Goal: Task Accomplishment & Management: Manage account settings

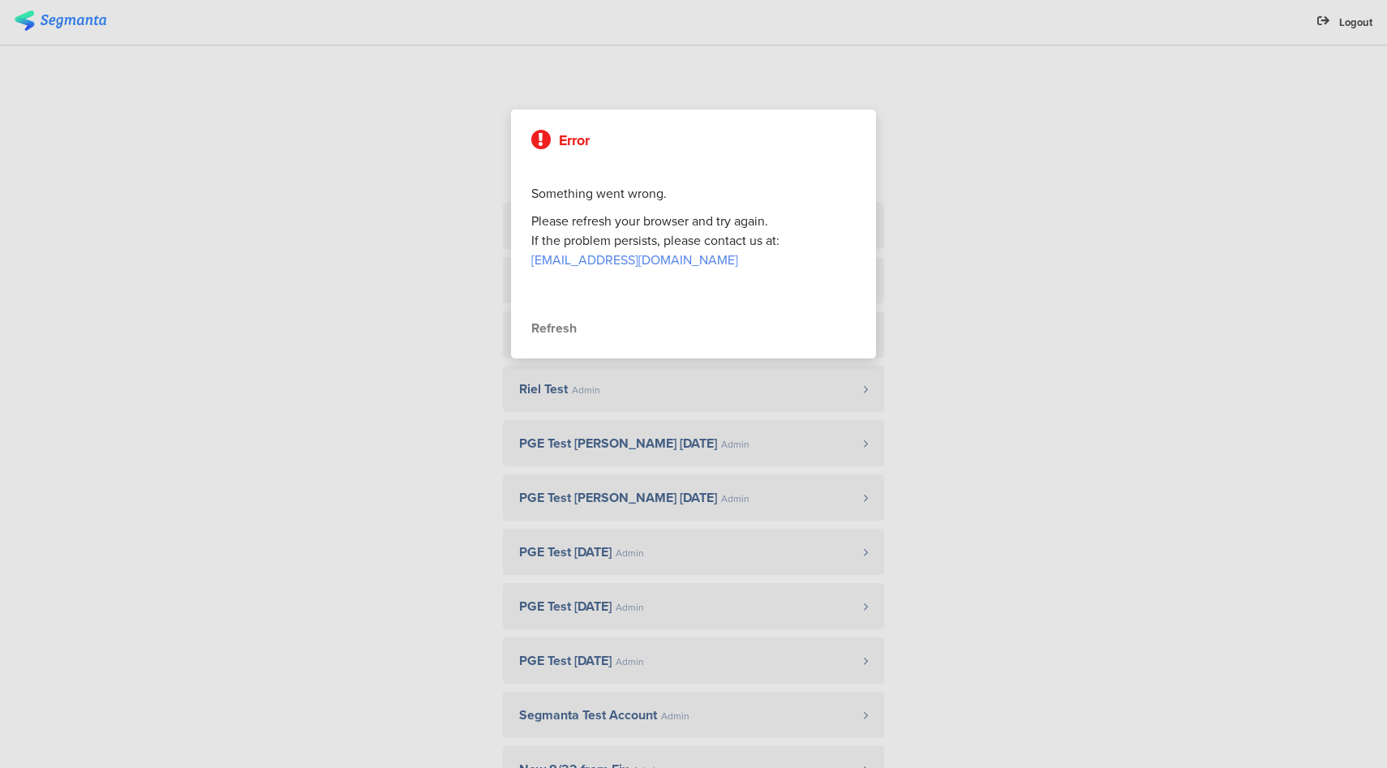
click at [553, 332] on div "Refresh" at bounding box center [693, 328] width 325 height 19
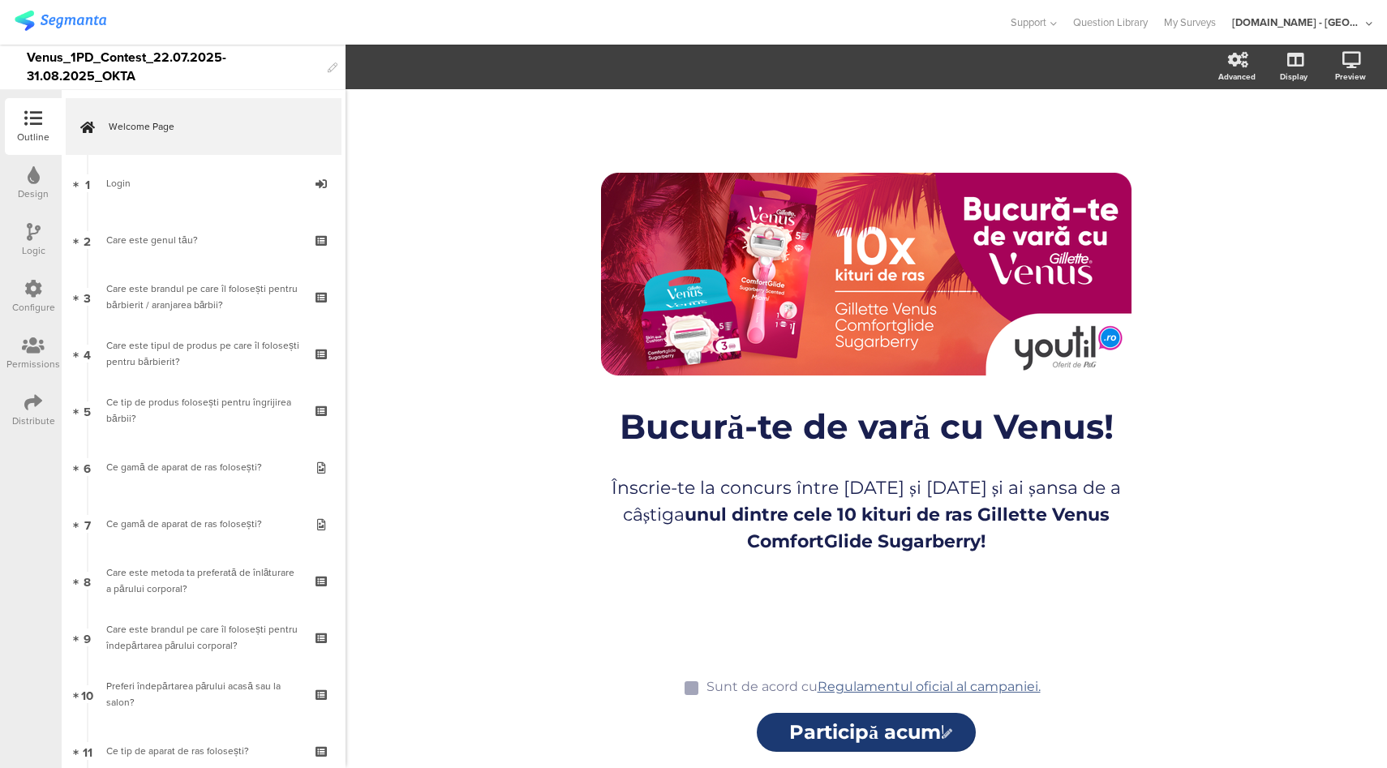
click at [37, 290] on icon at bounding box center [33, 289] width 18 height 18
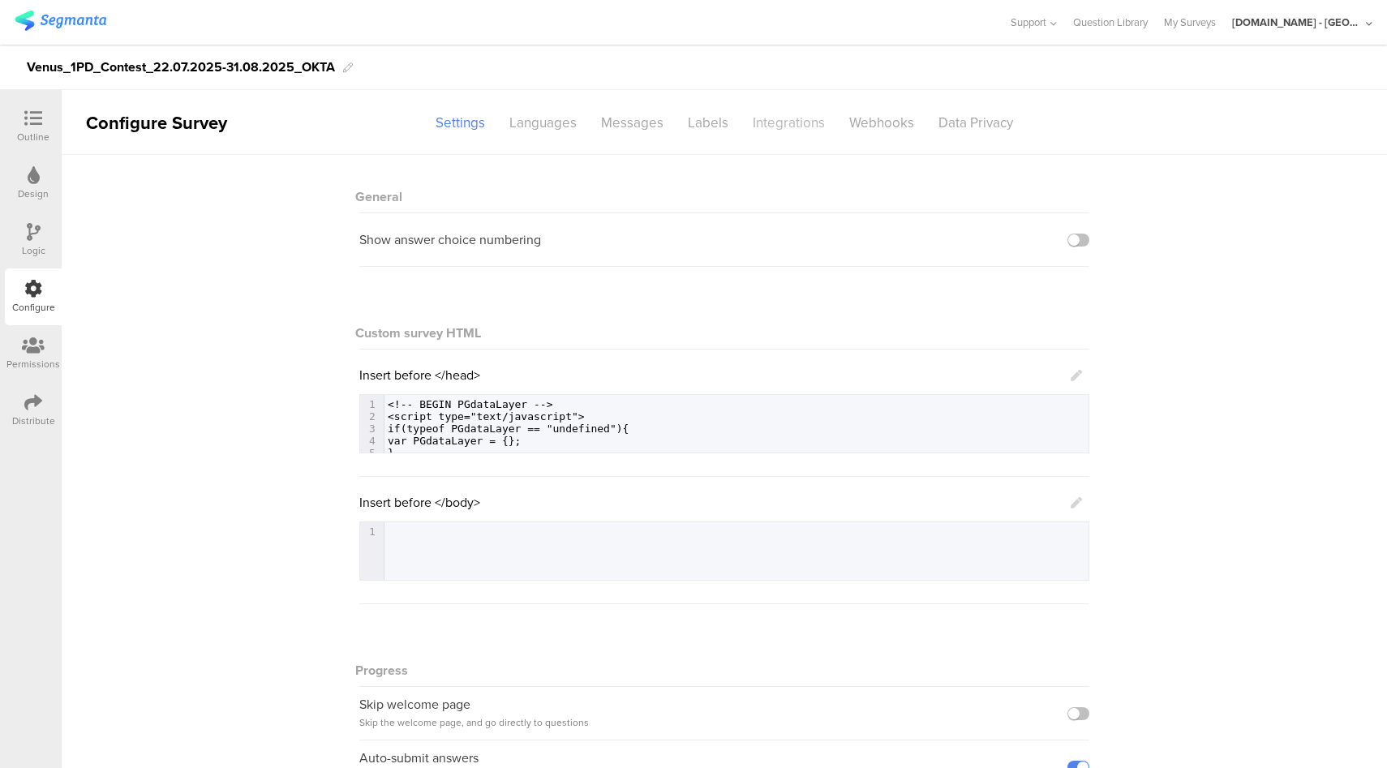
click at [781, 127] on div "Integrations" at bounding box center [789, 123] width 97 height 28
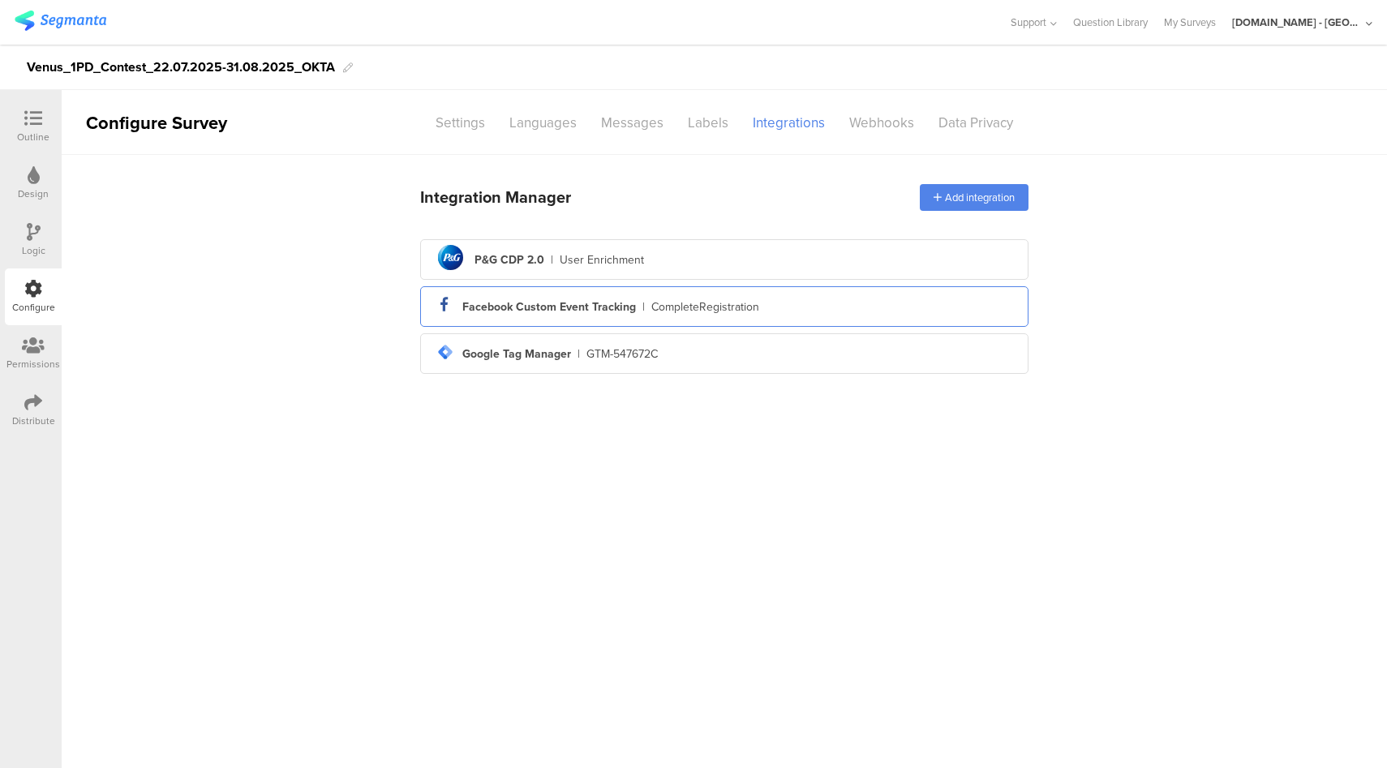
click at [730, 305] on div "CompleteRegistration" at bounding box center [706, 307] width 108 height 17
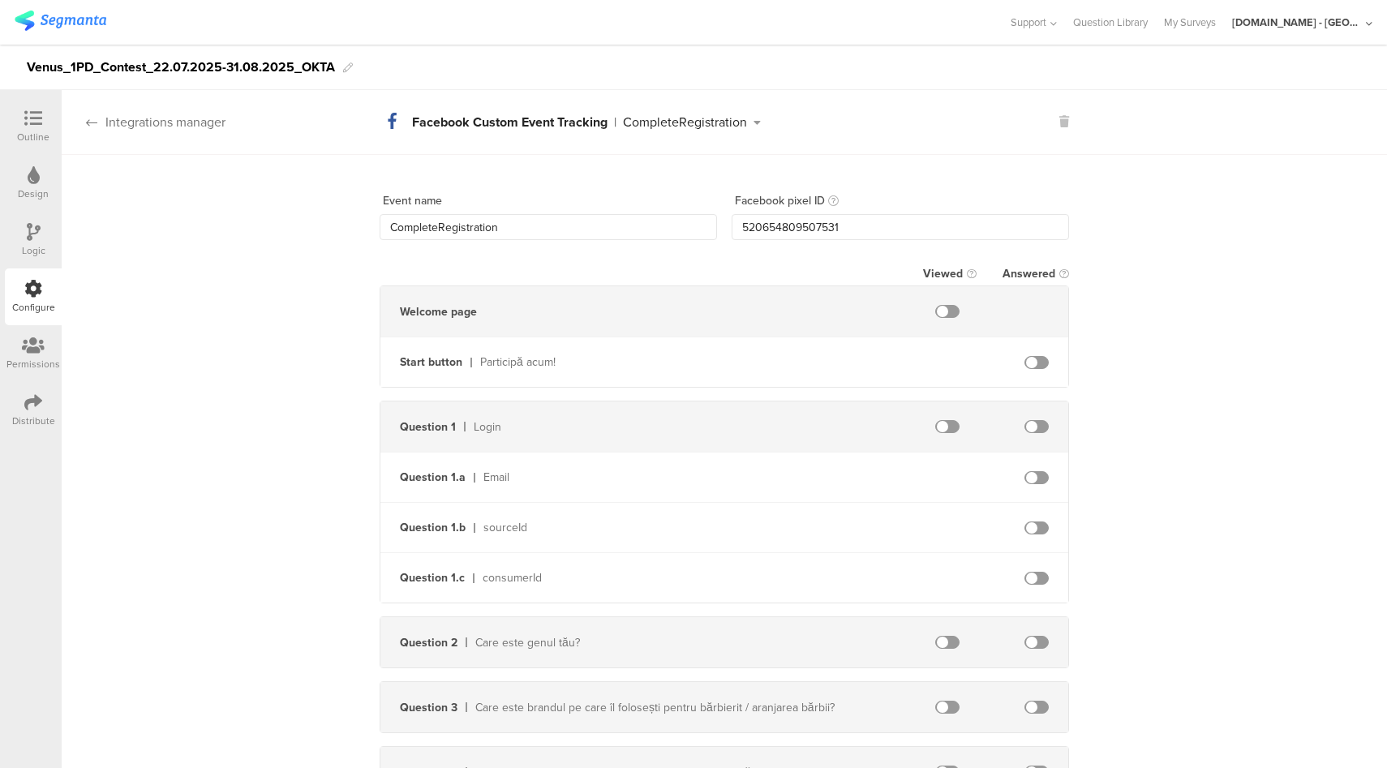
click at [182, 123] on div "Integrations manager" at bounding box center [144, 122] width 164 height 19
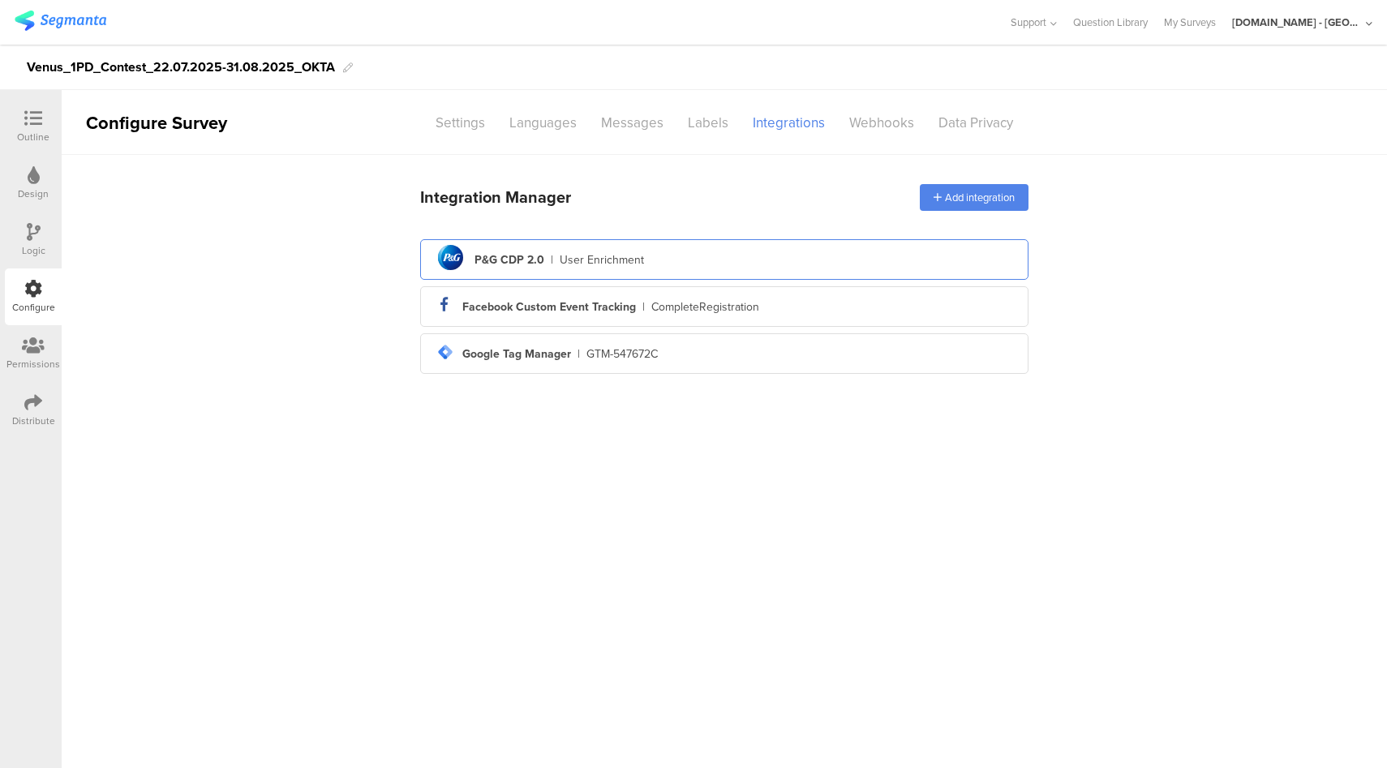
click at [557, 273] on div "pg logo P&G CDP 2.0 | User Enrichment" at bounding box center [724, 260] width 583 height 40
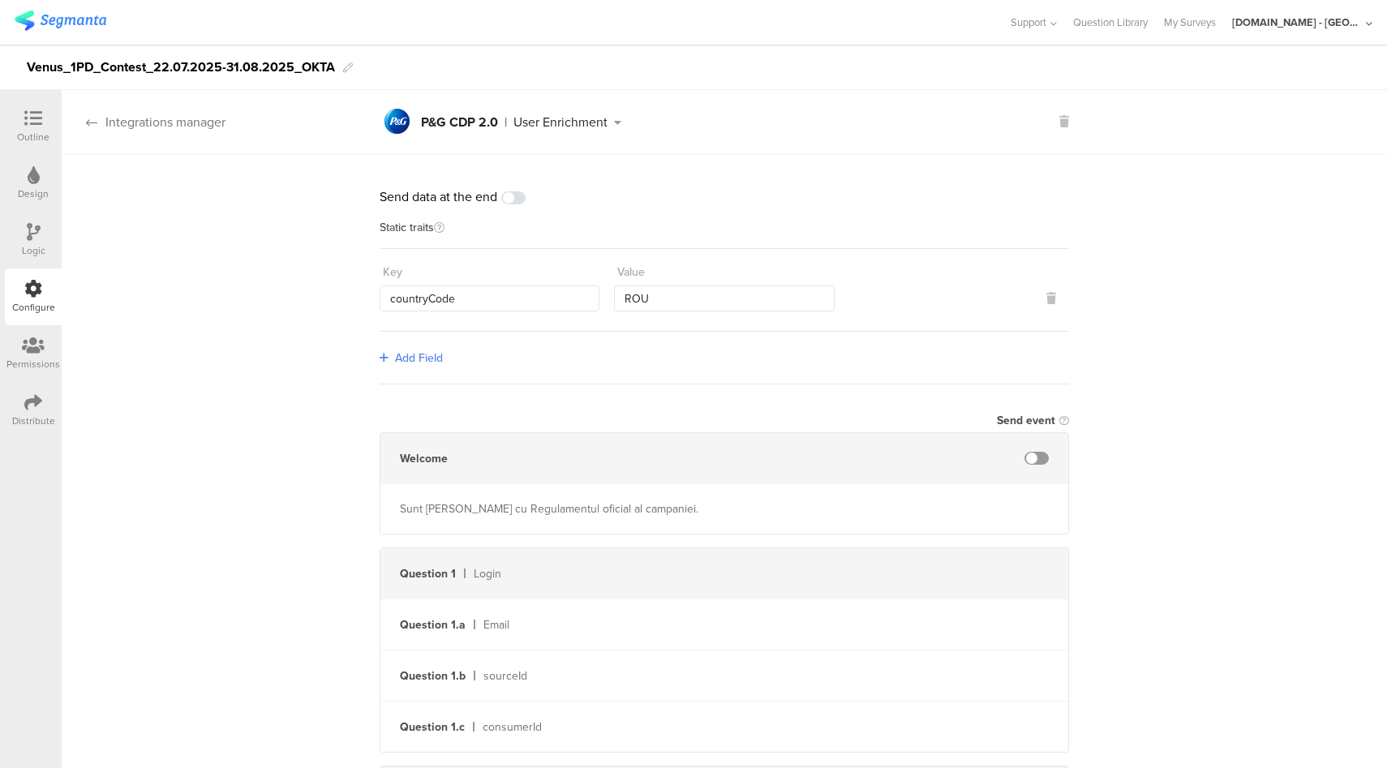
click at [151, 123] on div "Integrations manager" at bounding box center [144, 122] width 164 height 19
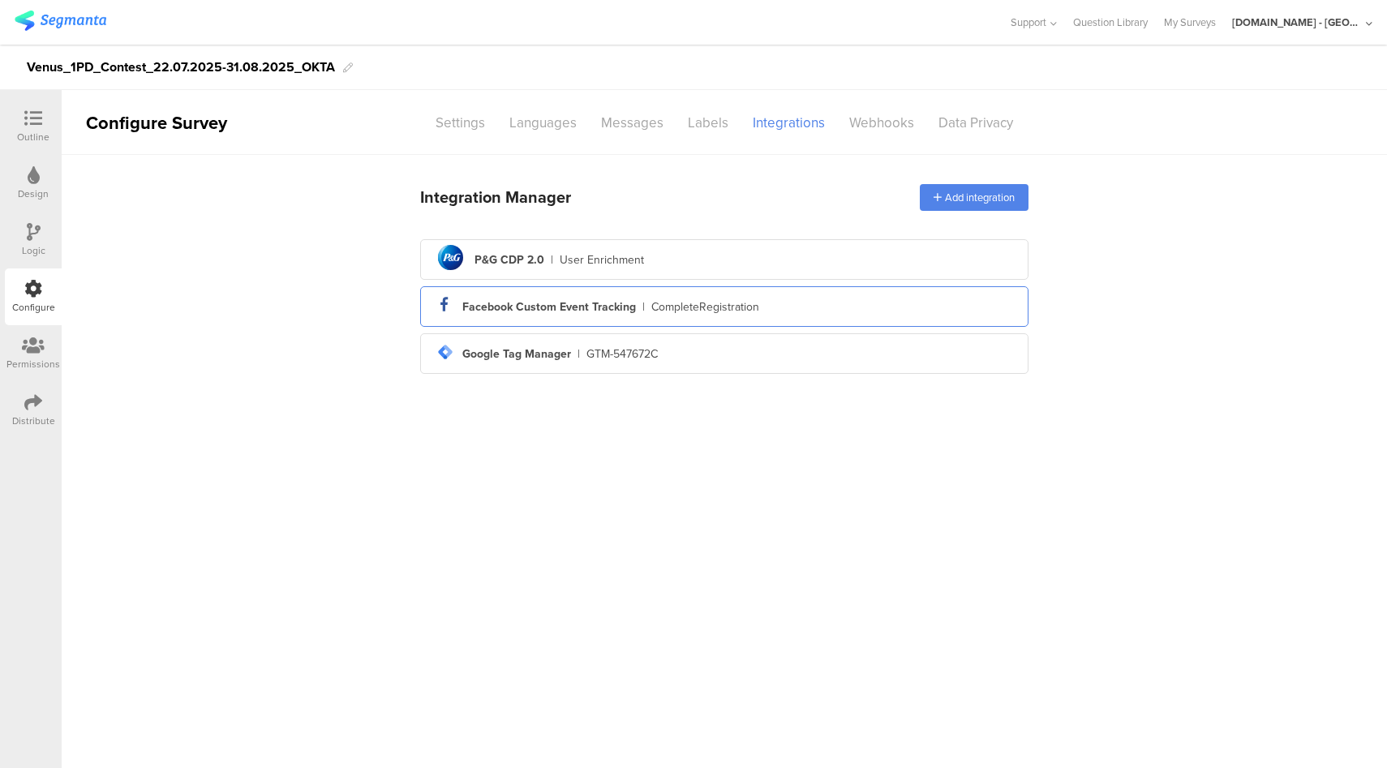
click at [609, 312] on div "Facebook Custom Event Tracking" at bounding box center [549, 307] width 174 height 17
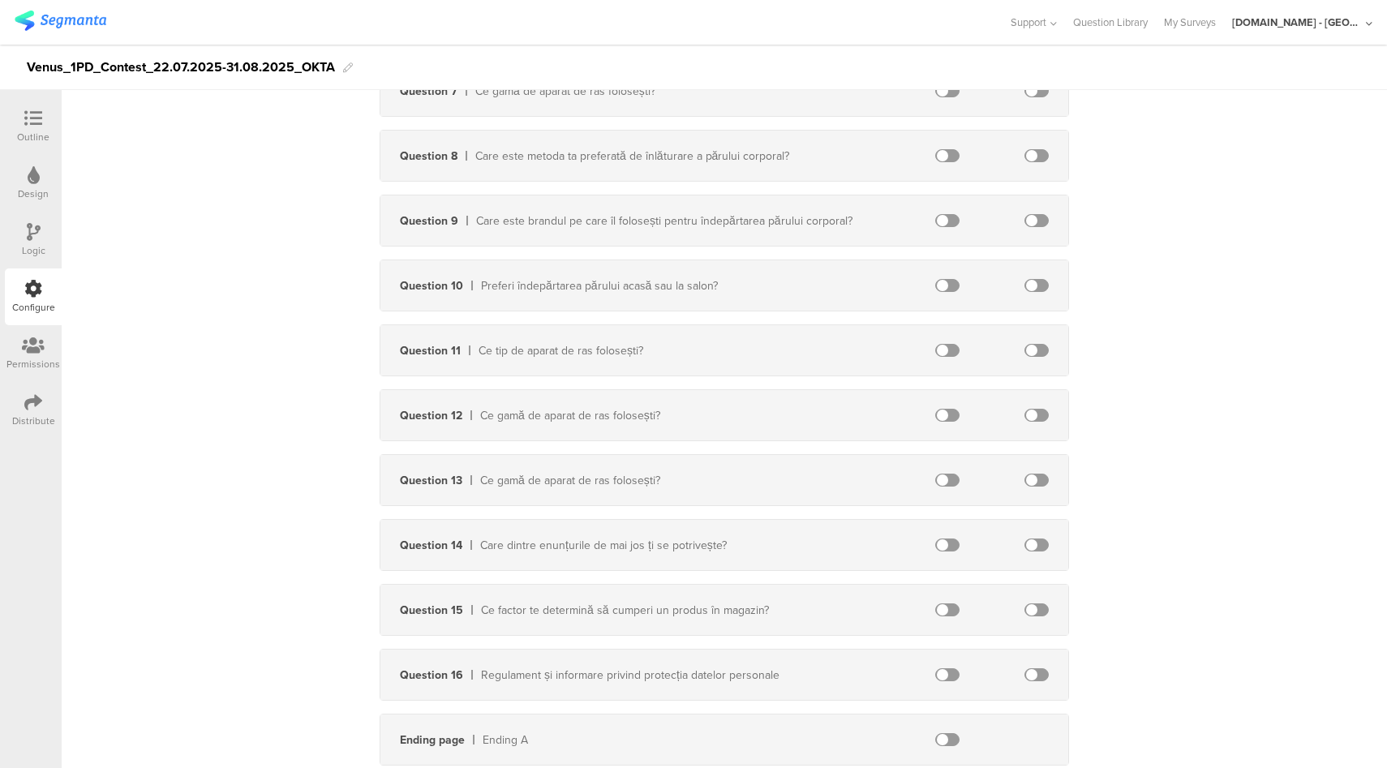
scroll to position [927, 0]
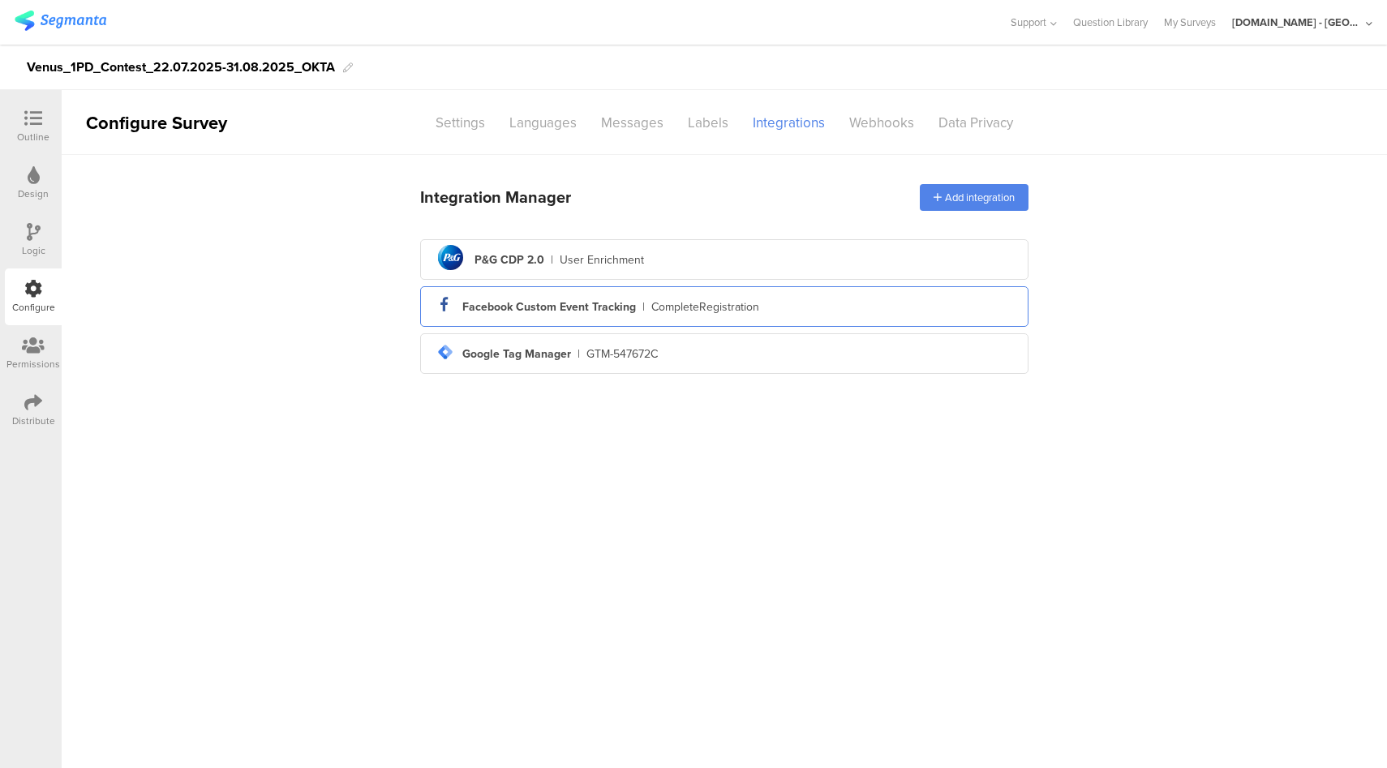
click at [740, 324] on div "facebook_icon Created with Sketch. Facebook Custom Event Tracking | CompleteReg…" at bounding box center [724, 306] width 609 height 41
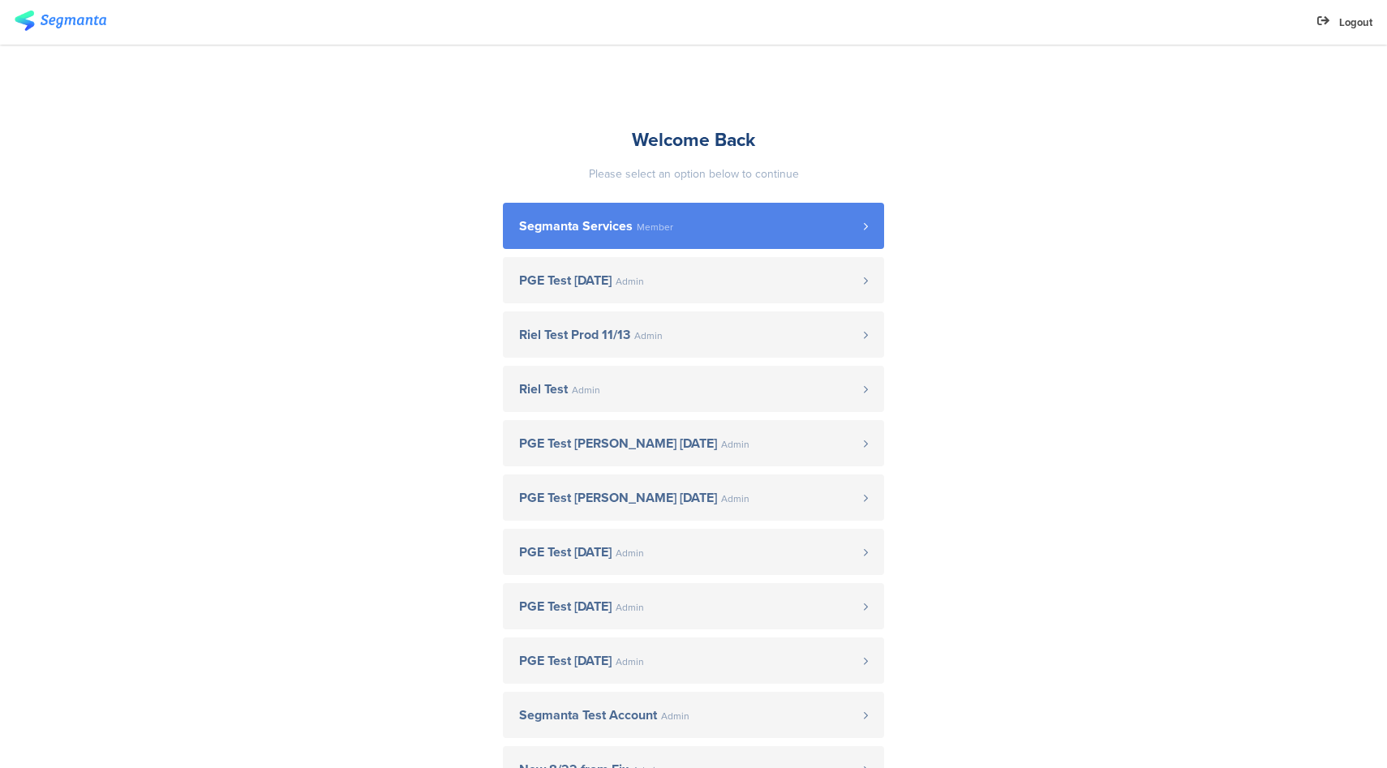
click at [626, 233] on link "Segmanta Services Member" at bounding box center [693, 226] width 381 height 46
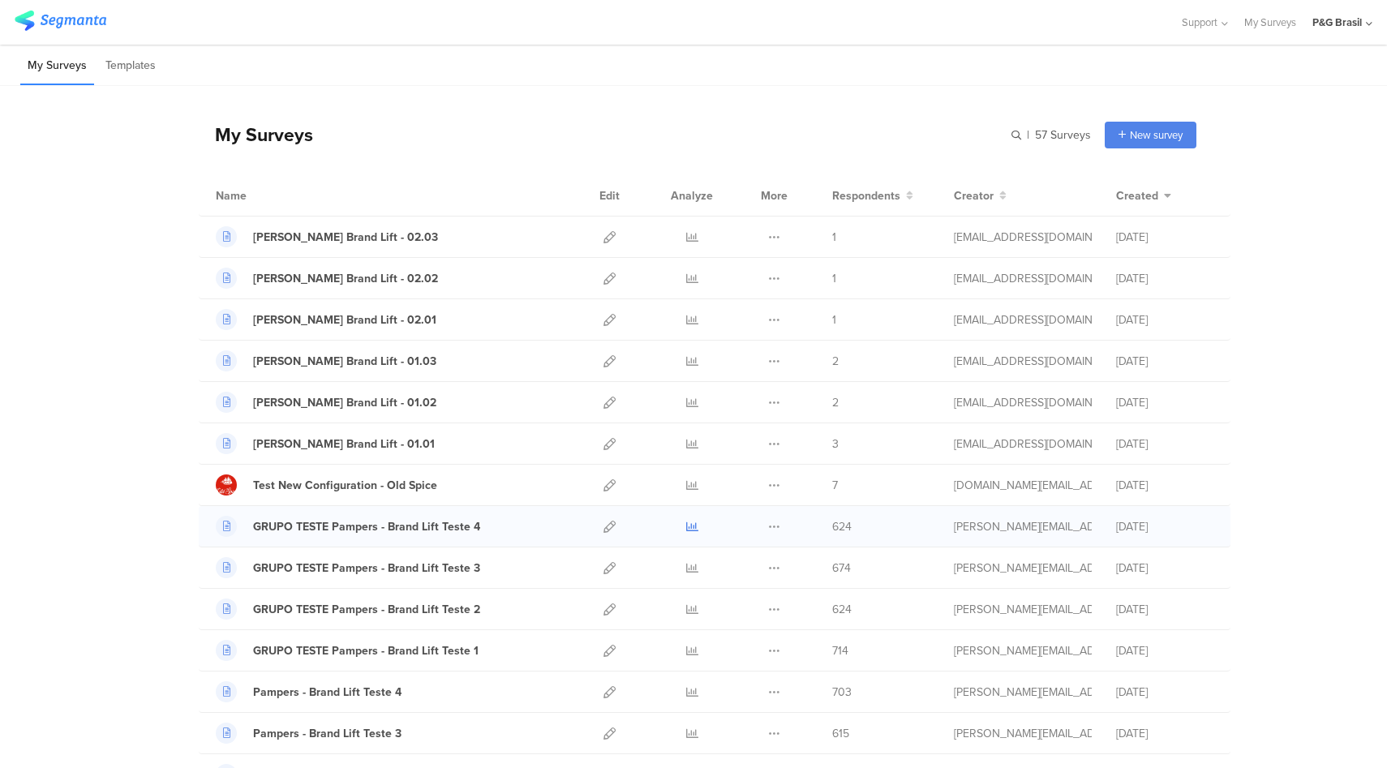
click at [686, 529] on icon at bounding box center [692, 527] width 12 height 12
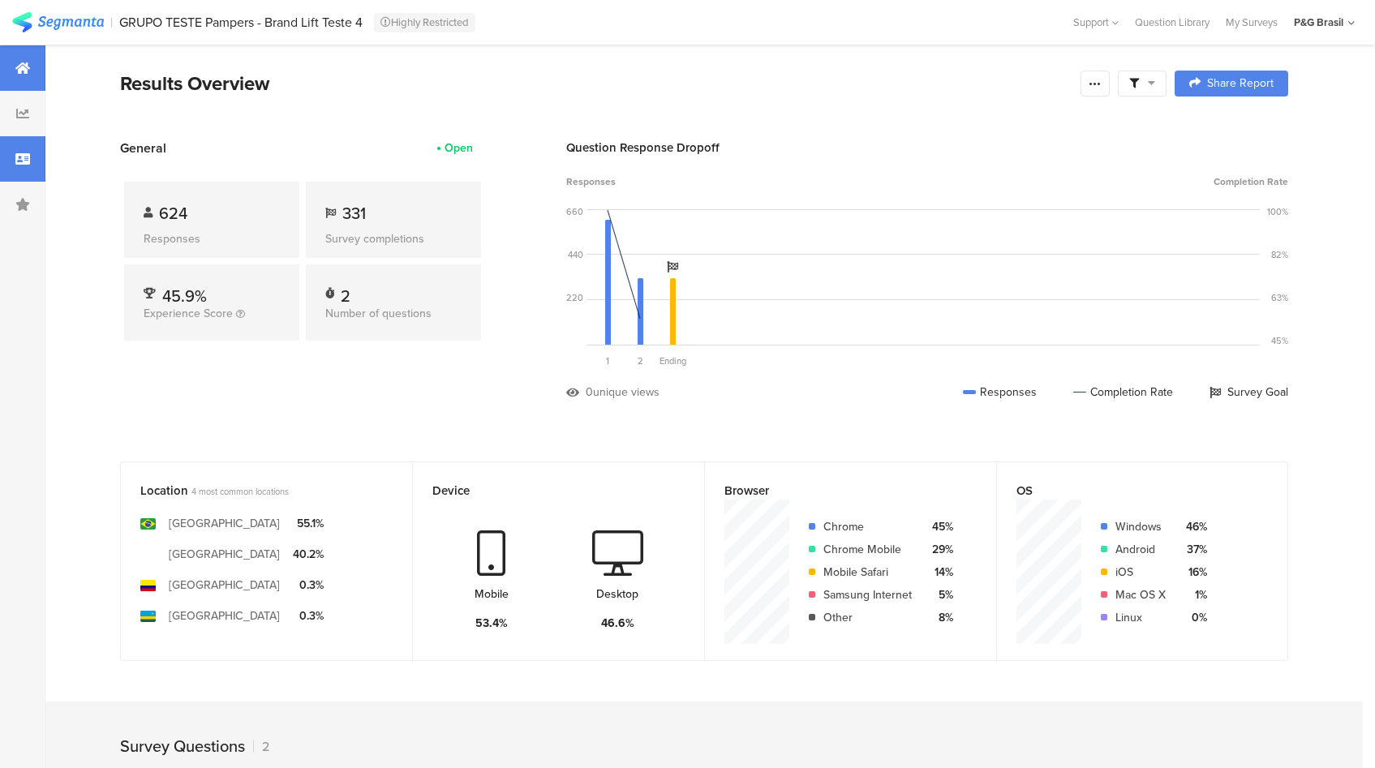
click at [26, 162] on icon at bounding box center [22, 159] width 15 height 13
